Goal: Information Seeking & Learning: Learn about a topic

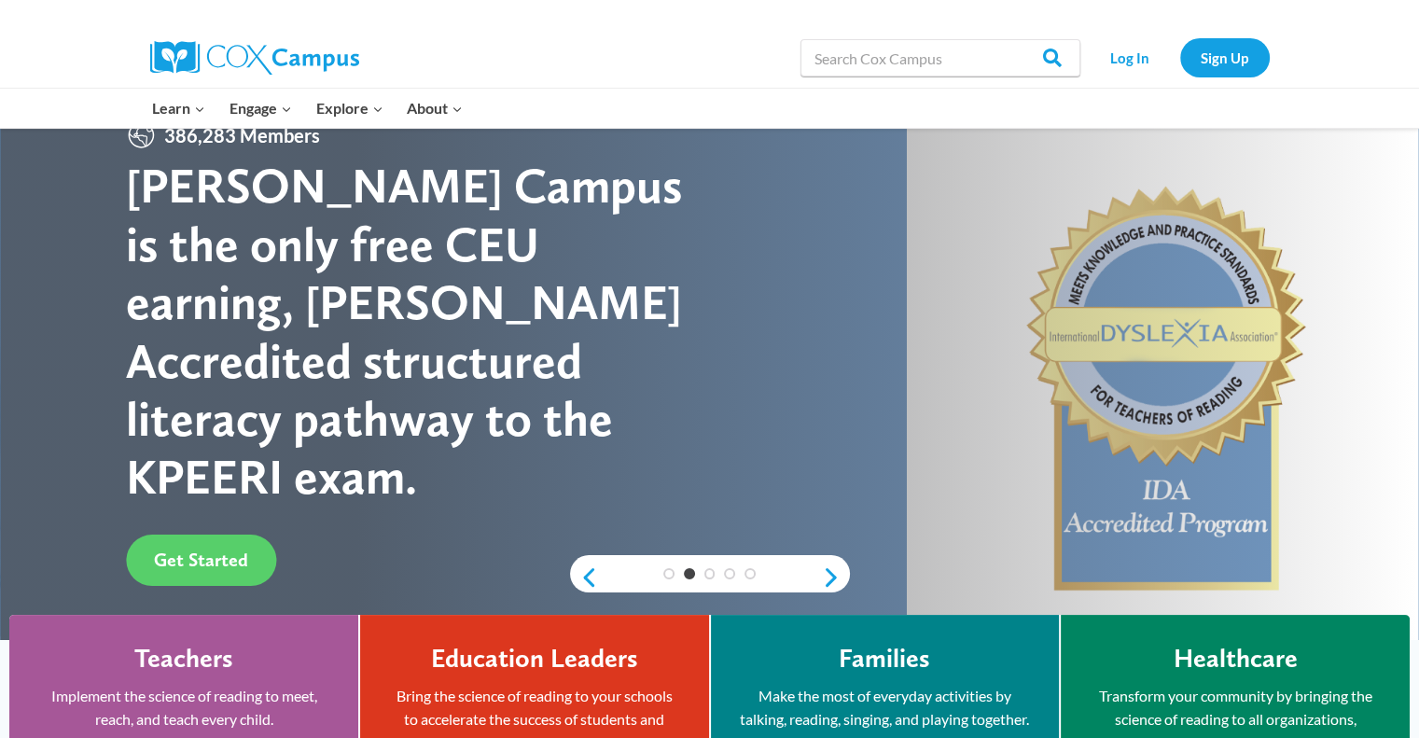
scroll to position [19, 0]
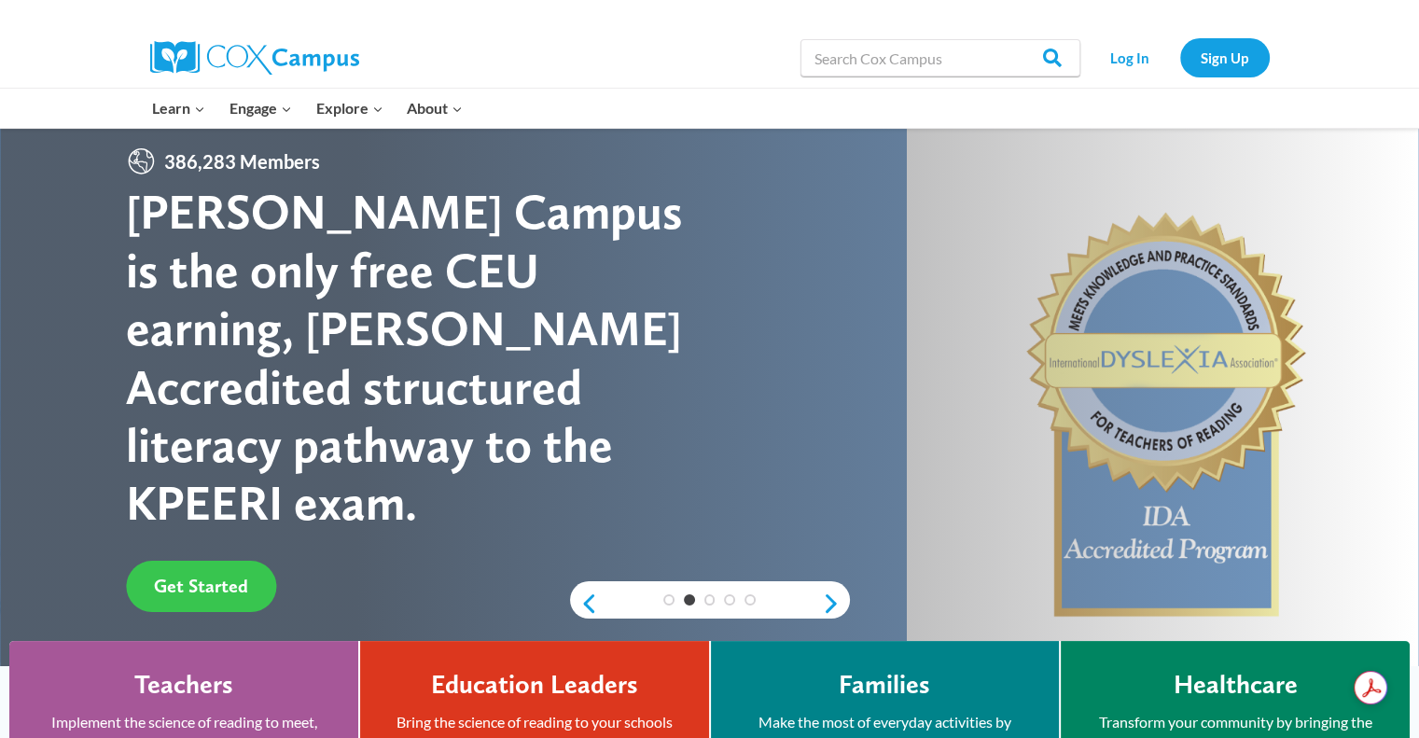
click at [195, 575] on span "Get Started" at bounding box center [201, 586] width 94 height 22
click at [227, 575] on span "Get Started" at bounding box center [201, 586] width 94 height 22
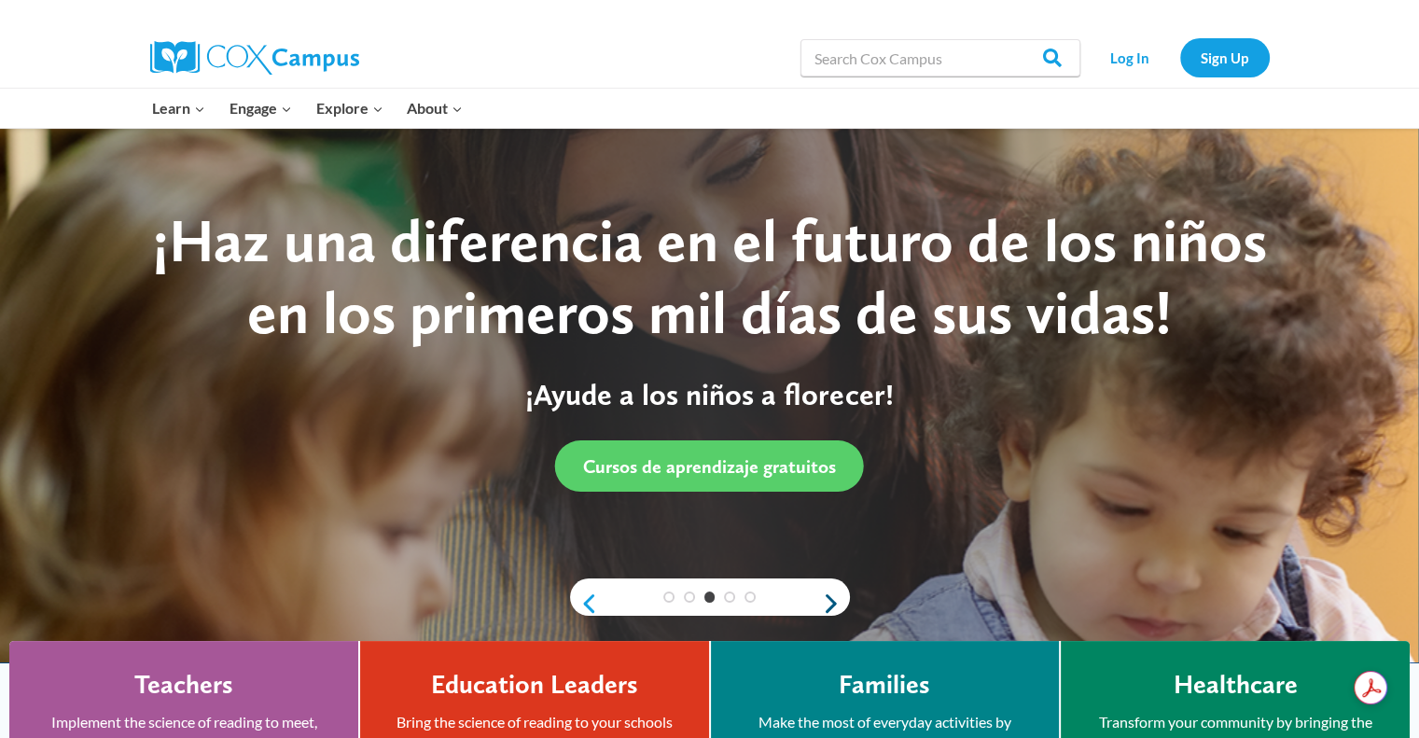
click at [828, 608] on link "Next" at bounding box center [836, 603] width 28 height 22
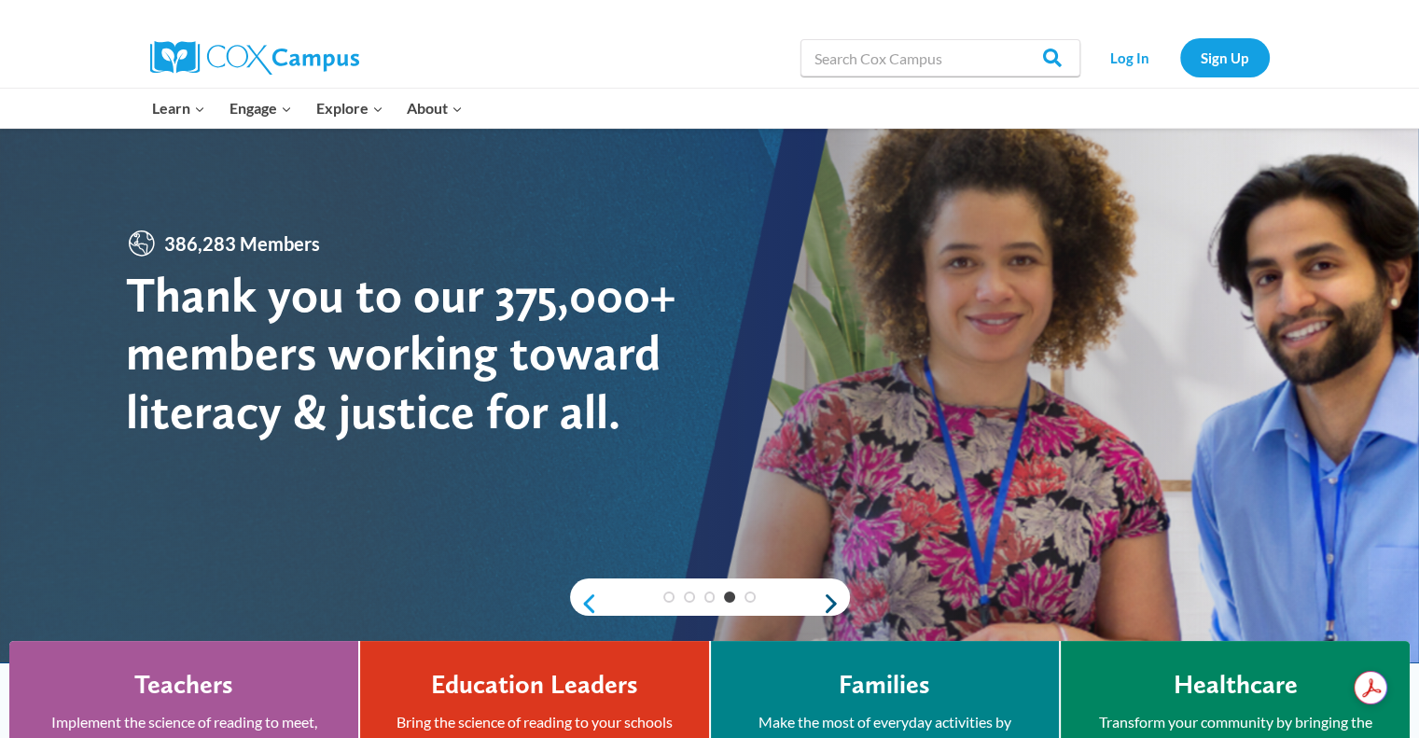
click at [828, 608] on link "Next" at bounding box center [836, 603] width 28 height 22
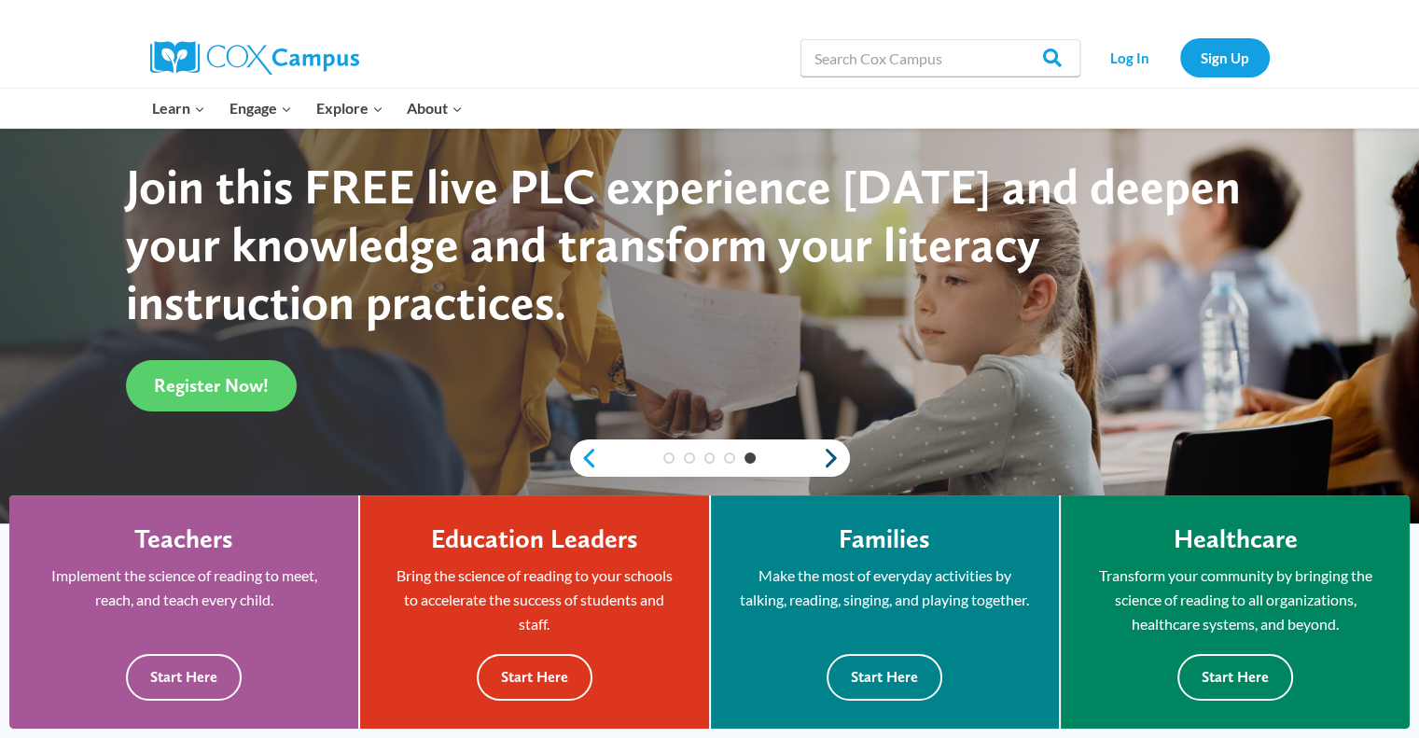
scroll to position [161, 0]
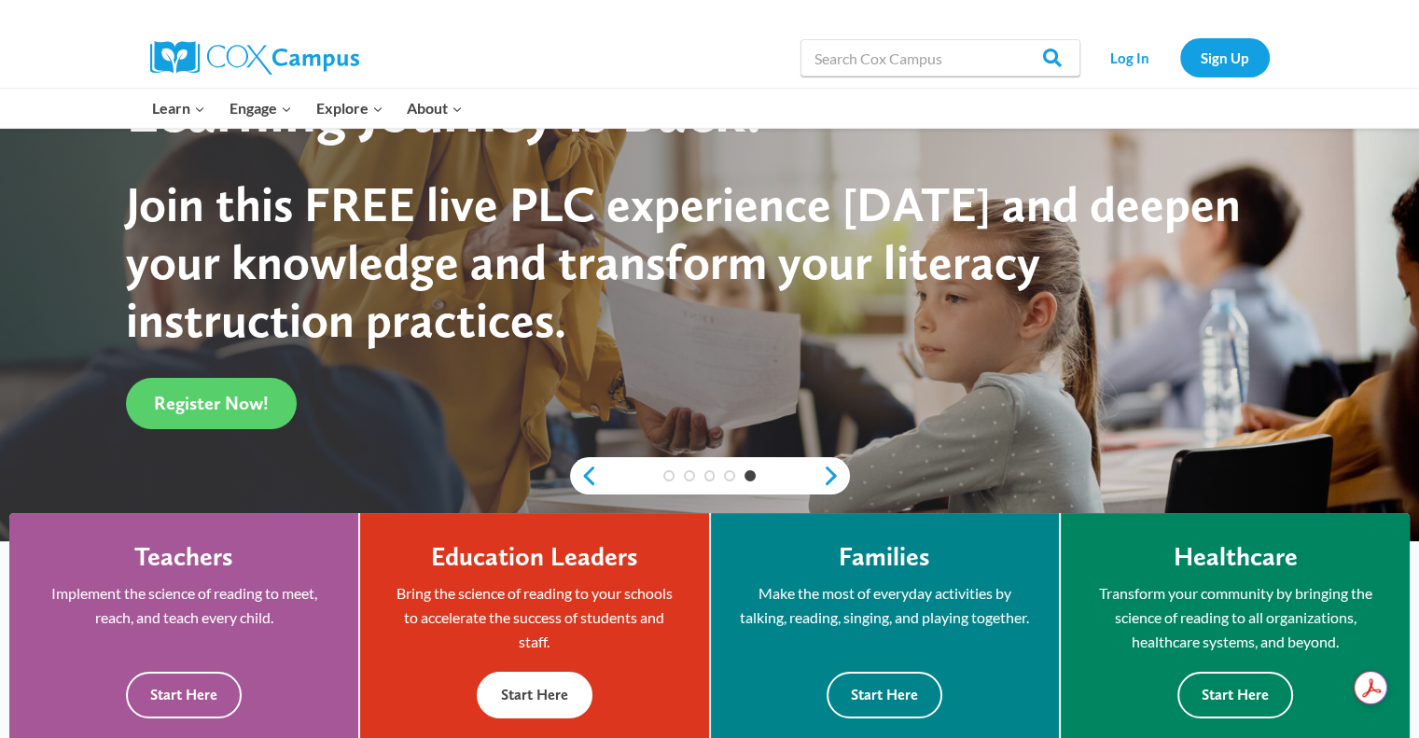
click at [550, 701] on button "Start Here" at bounding box center [535, 695] width 116 height 46
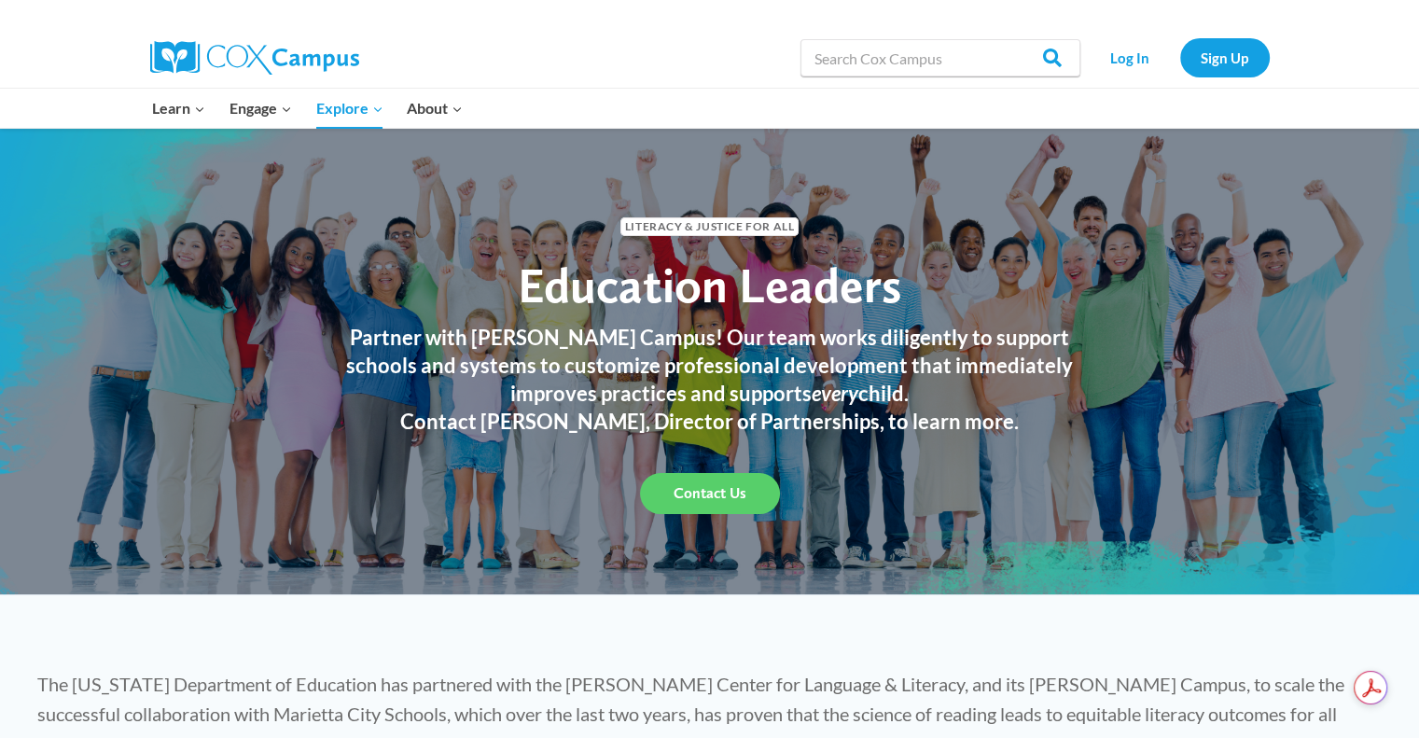
click at [740, 488] on span "Contact Us" at bounding box center [710, 493] width 73 height 18
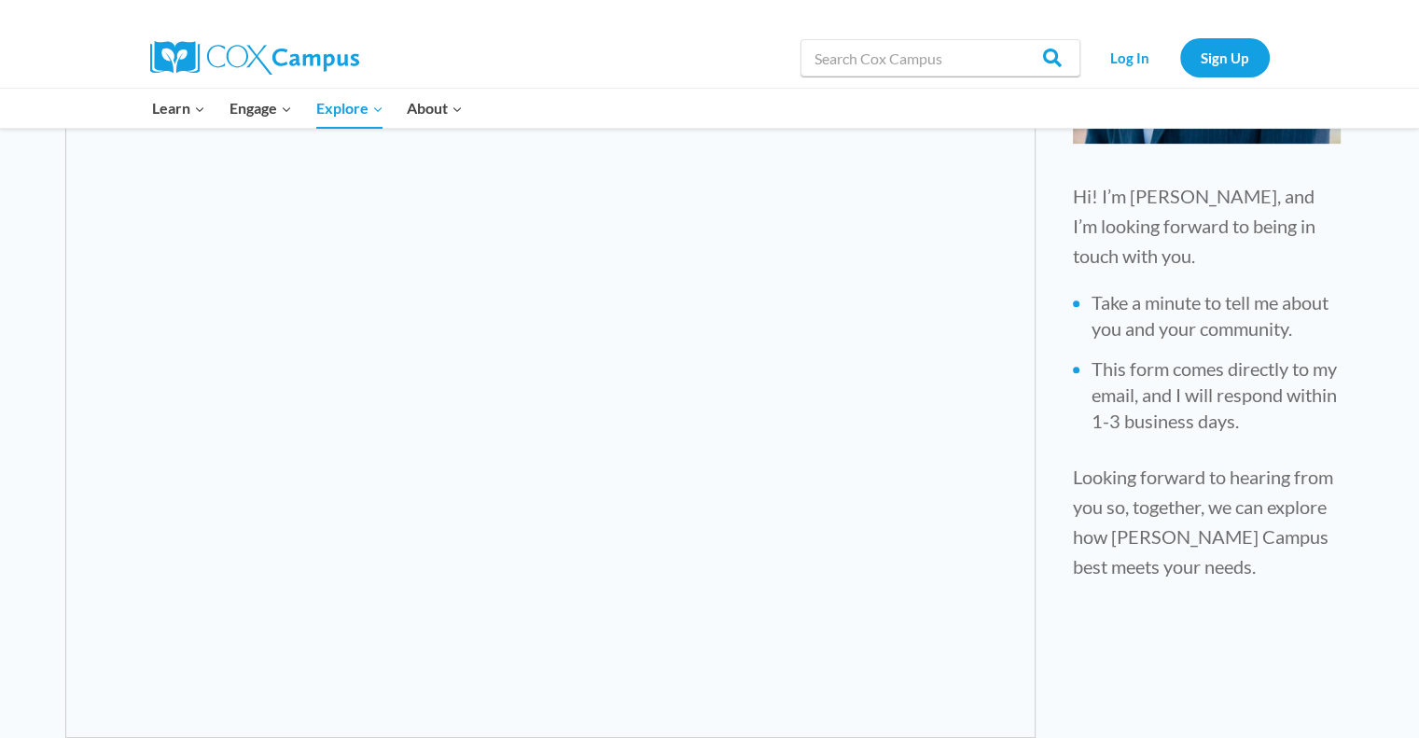
scroll to position [672, 0]
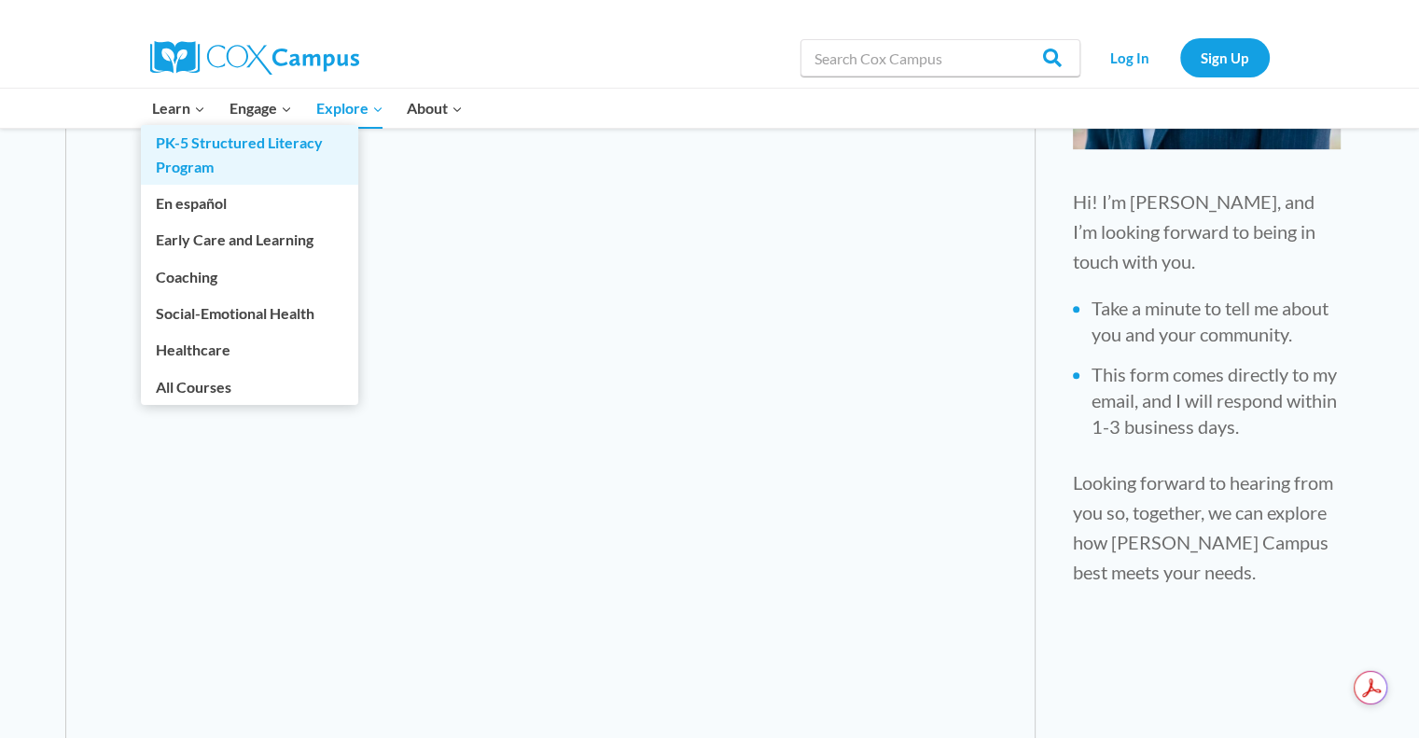
click at [190, 150] on link "PK-5 Structured Literacy Program" at bounding box center [249, 155] width 217 height 60
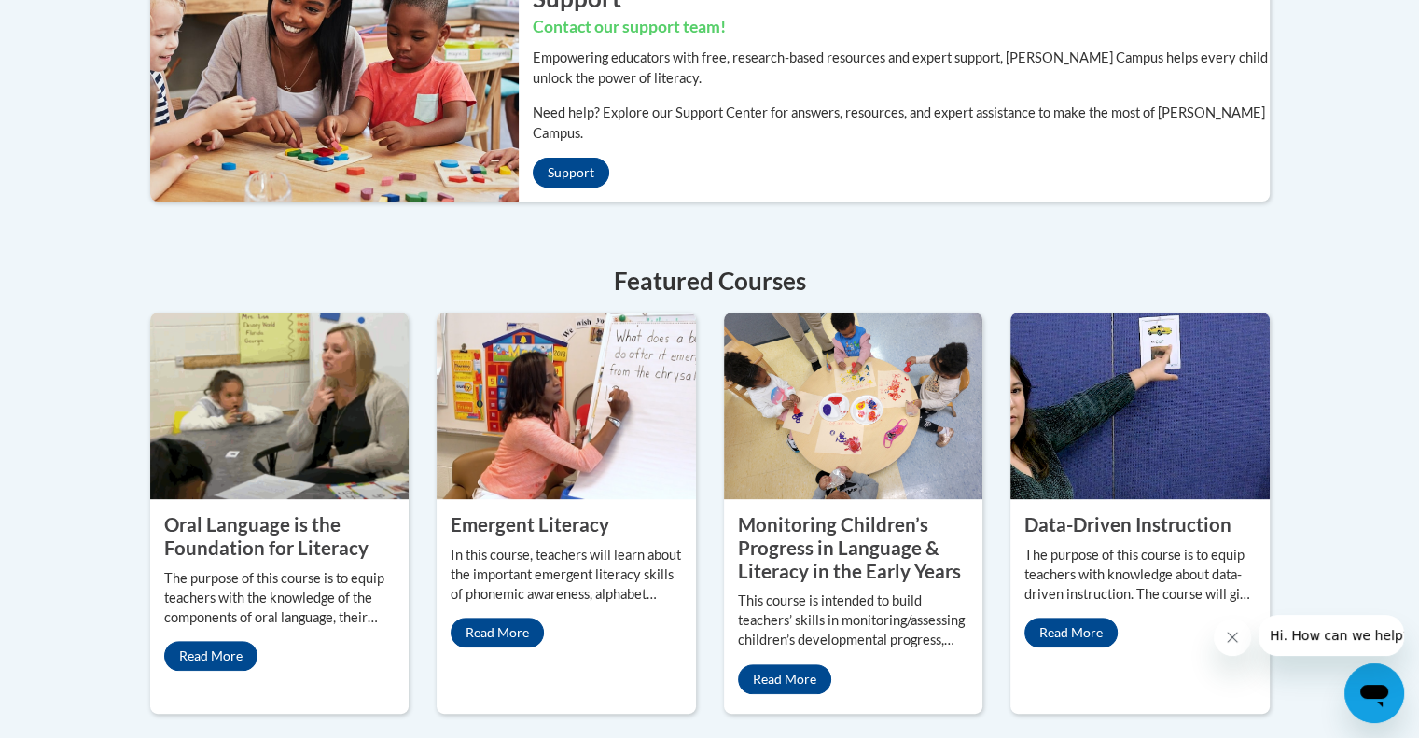
scroll to position [675, 0]
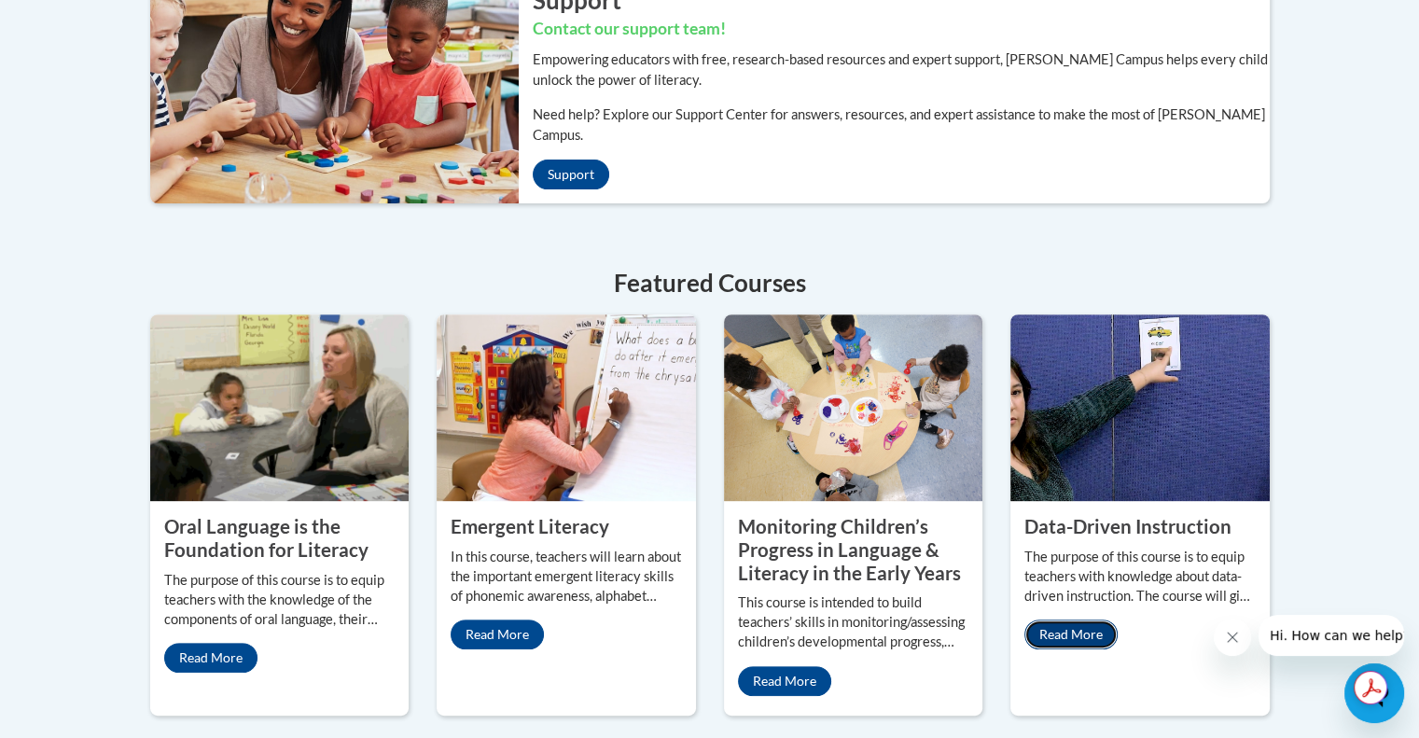
click at [1066, 626] on link "Read More" at bounding box center [1070, 634] width 93 height 30
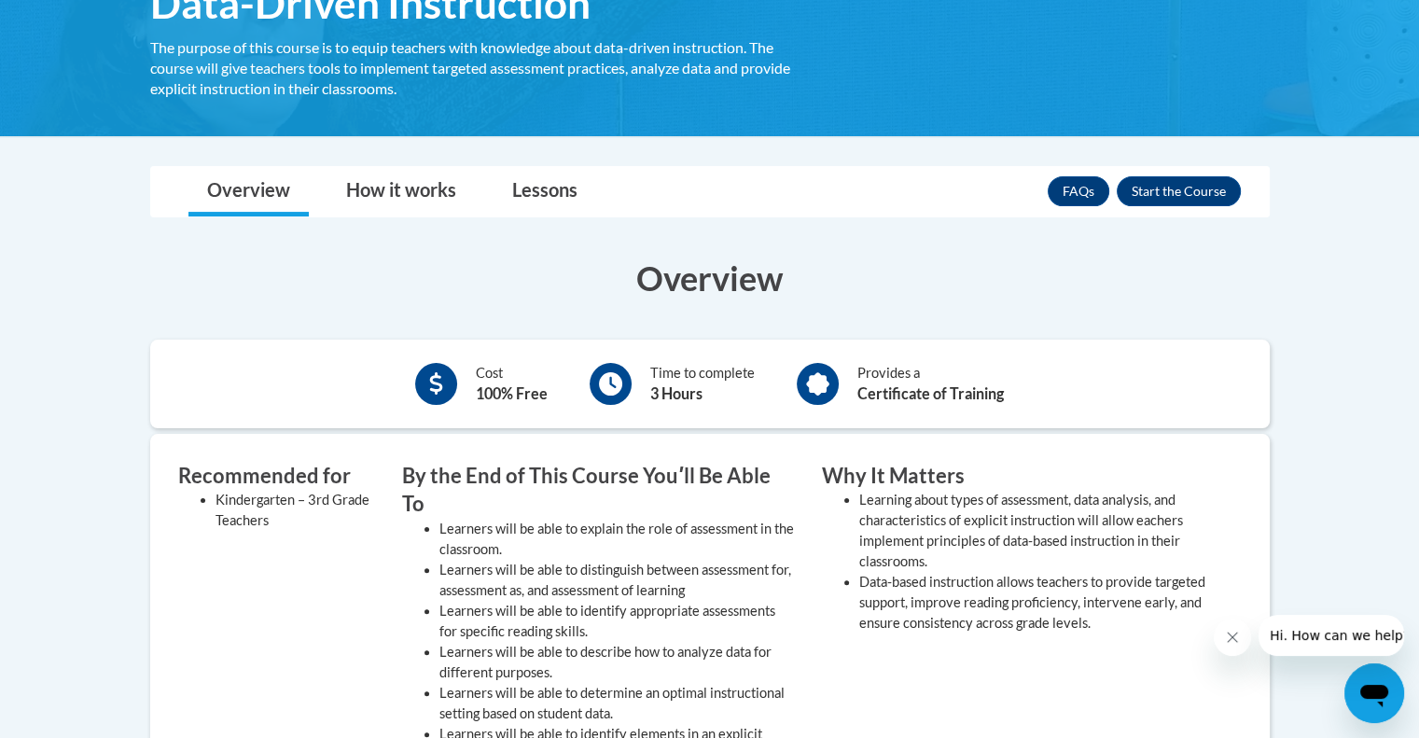
scroll to position [277, 0]
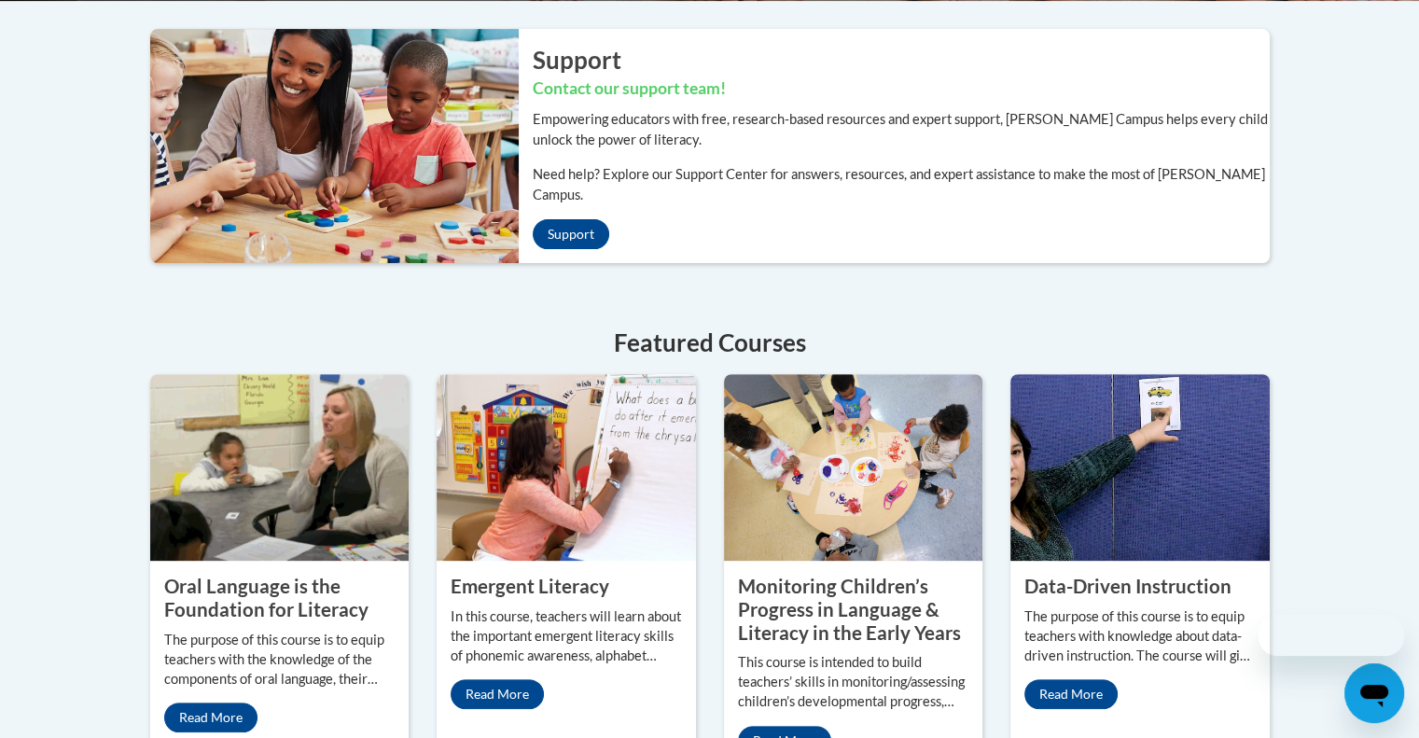
scroll to position [675, 0]
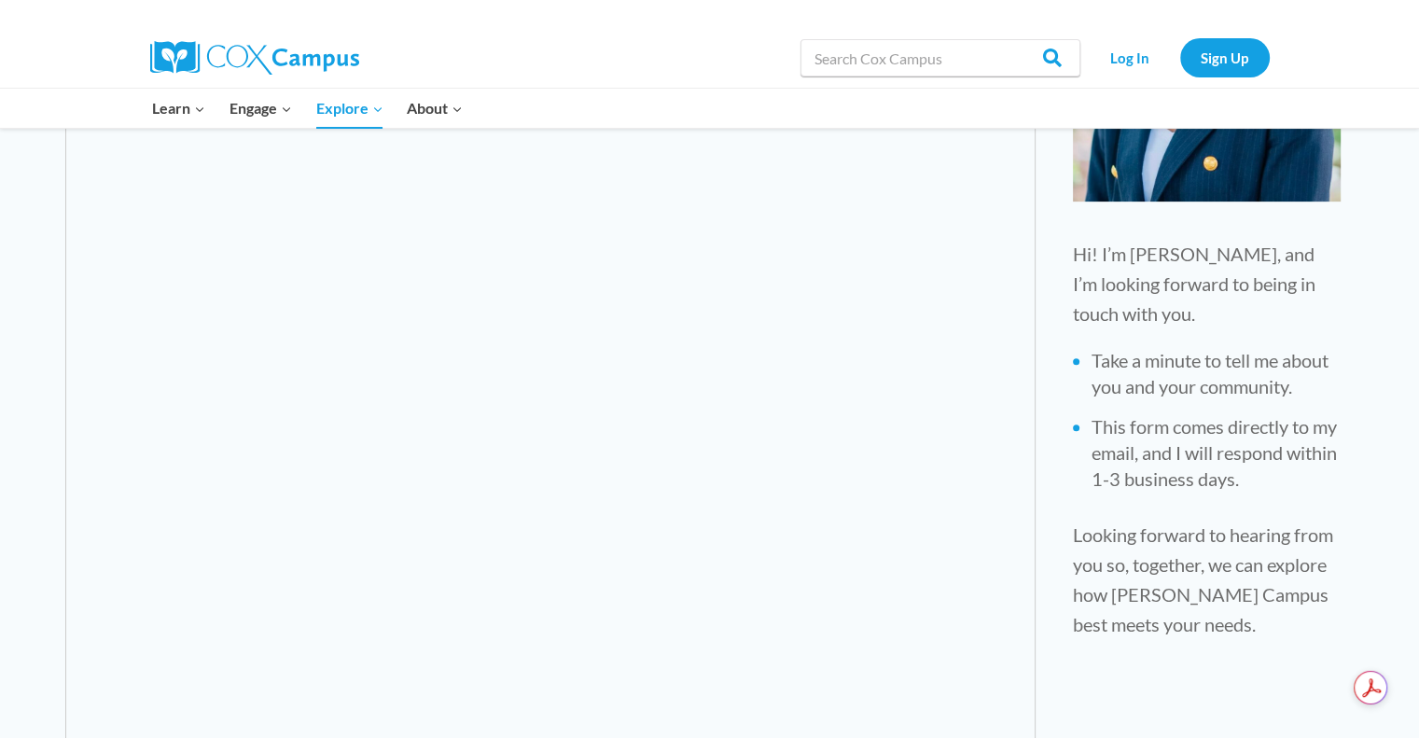
scroll to position [672, 0]
